Goal: Check status: Check status

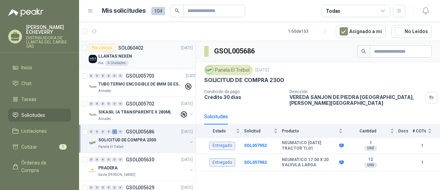
click at [160, 60] on div "Kia 4 Unidades" at bounding box center [145, 63] width 95 height 6
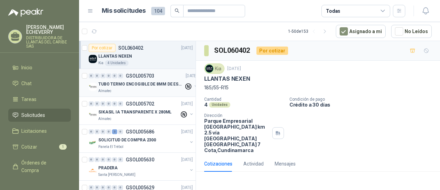
click at [161, 83] on p "TUBO TERMO ENCOGIBLE DE 8MM DE ESPESOR X 5CMS" at bounding box center [141, 84] width 86 height 7
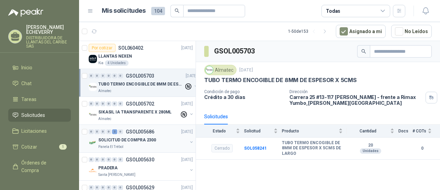
click at [140, 145] on div "Panela El Trébol" at bounding box center [142, 147] width 89 height 6
